Goal: Task Accomplishment & Management: Use online tool/utility

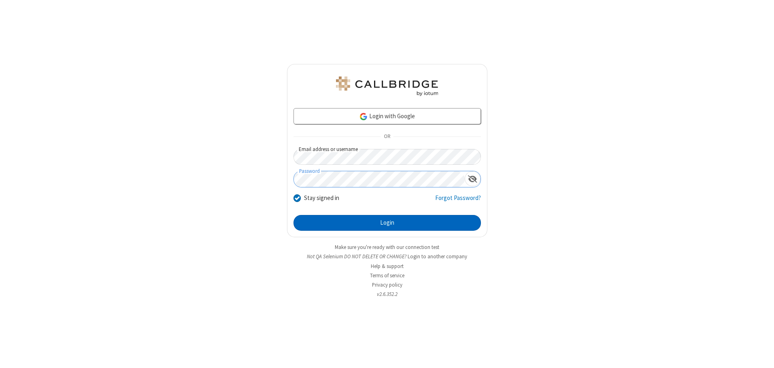
click at [387, 223] on button "Login" at bounding box center [387, 223] width 187 height 16
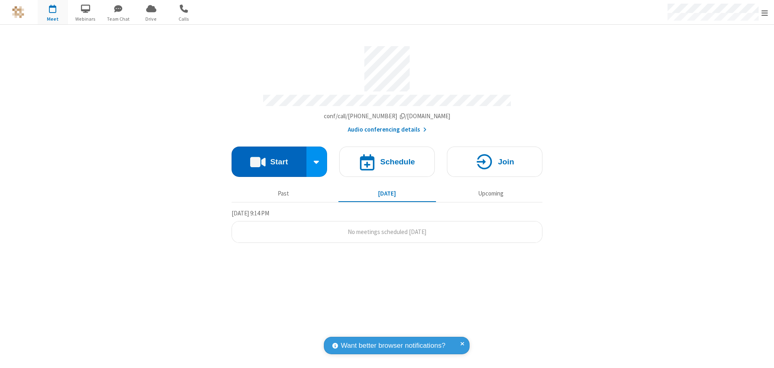
click at [269, 159] on button "Start" at bounding box center [269, 162] width 75 height 30
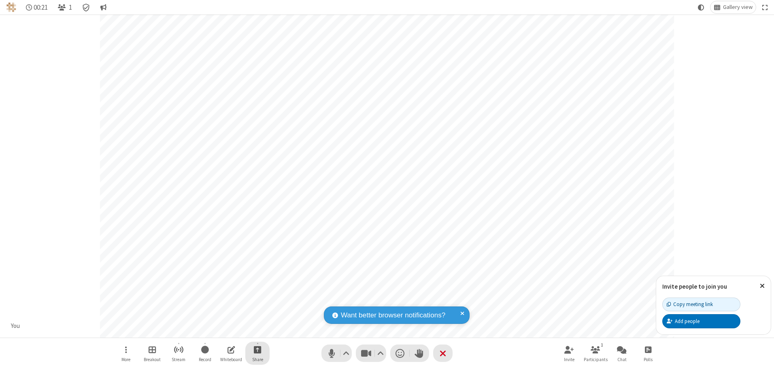
click at [257, 349] on span "Start sharing" at bounding box center [258, 350] width 8 height 10
click at [257, 300] on span "Share additional camera" at bounding box center [262, 301] width 60 height 7
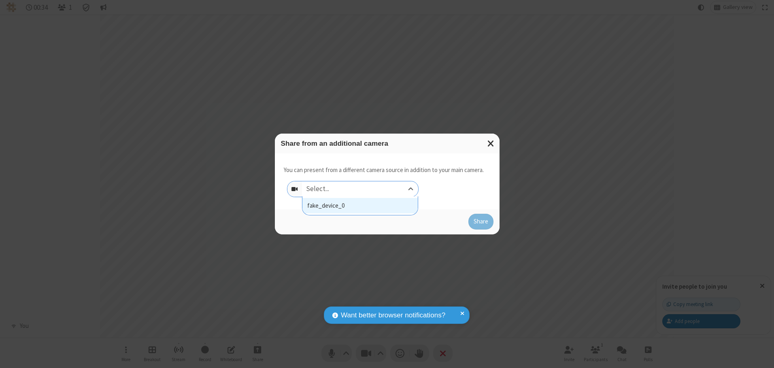
click at [360, 189] on div "Select..." at bounding box center [360, 188] width 116 height 15
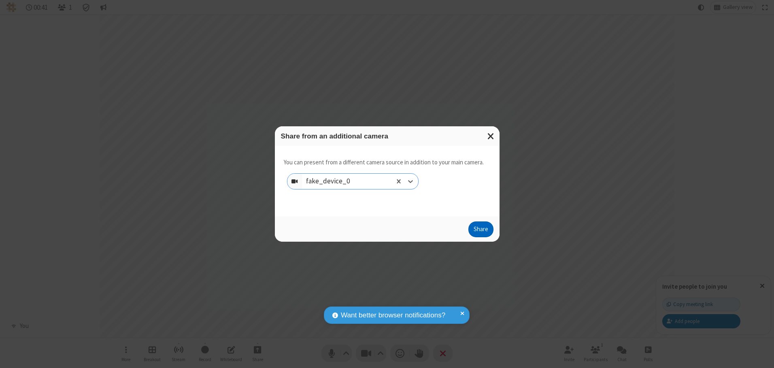
click at [481, 231] on button "Share" at bounding box center [480, 229] width 25 height 16
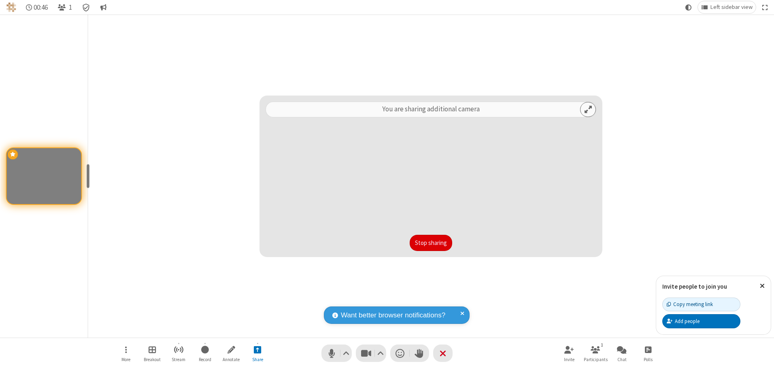
click at [431, 243] on button "Stop sharing" at bounding box center [431, 243] width 43 height 16
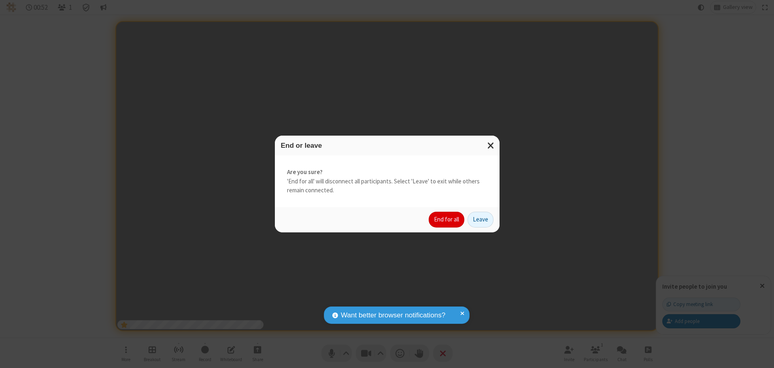
click at [447, 219] on button "End for all" at bounding box center [447, 220] width 36 height 16
